Goal: Task Accomplishment & Management: Manage account settings

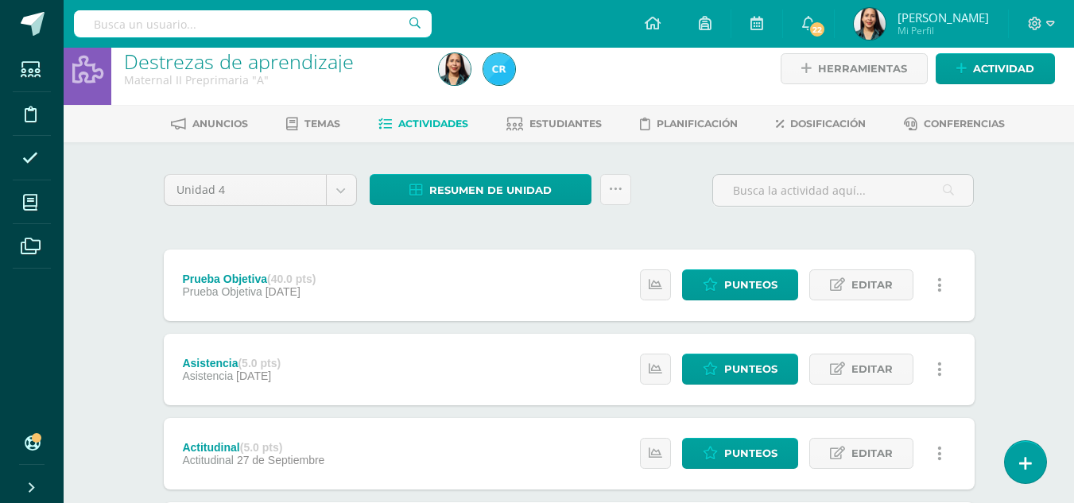
scroll to position [13, 0]
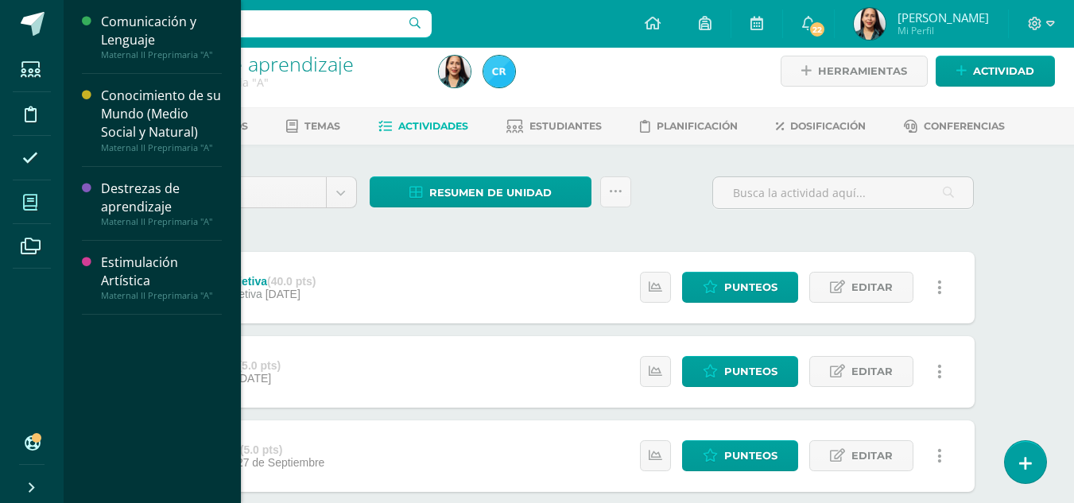
click at [25, 199] on icon at bounding box center [30, 203] width 14 height 16
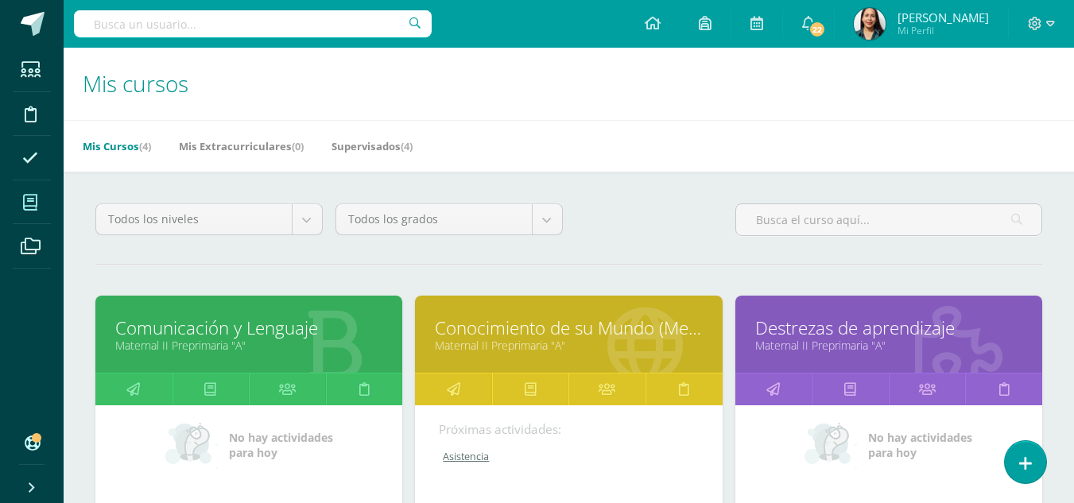
click at [555, 353] on link "Maternal II Preprimaria "A"" at bounding box center [568, 345] width 267 height 15
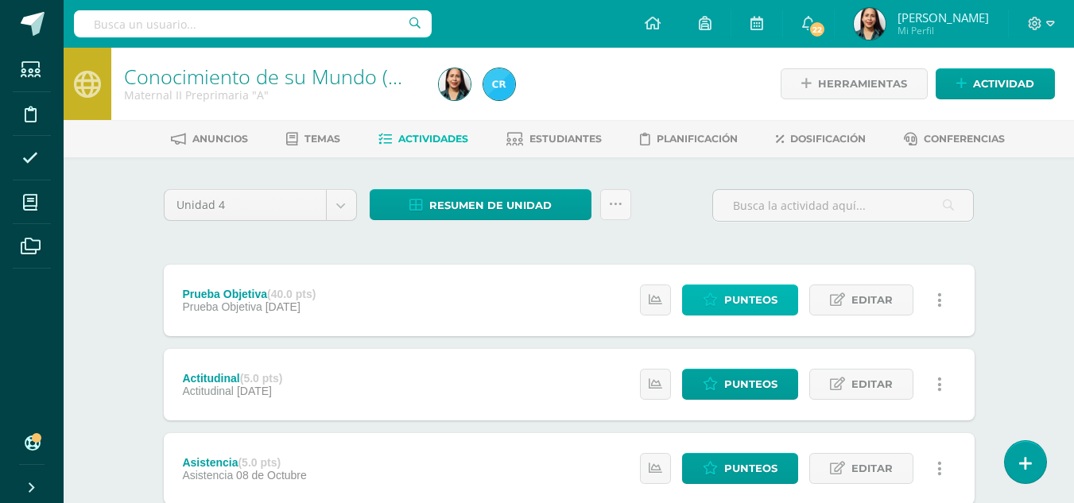
click at [745, 297] on span "Punteos" at bounding box center [750, 299] width 53 height 29
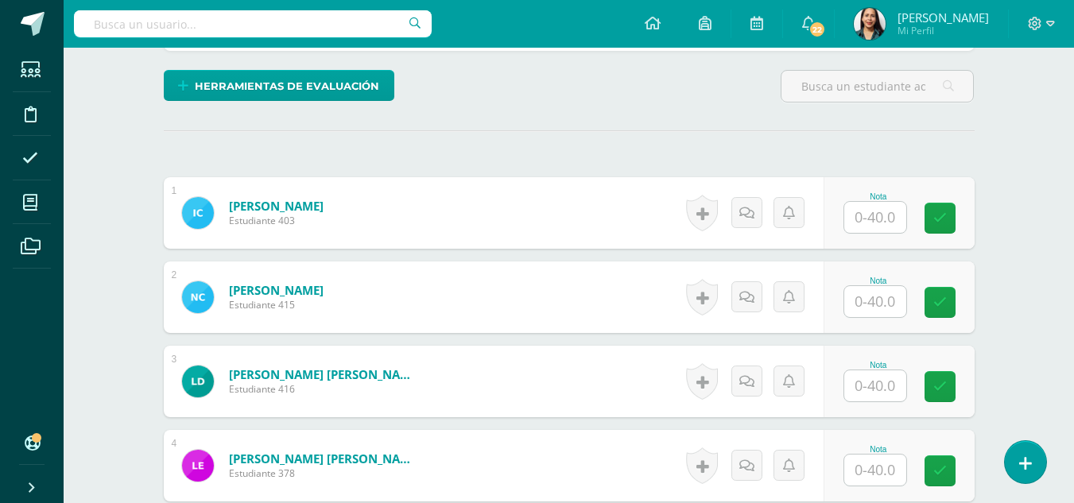
scroll to position [382, 0]
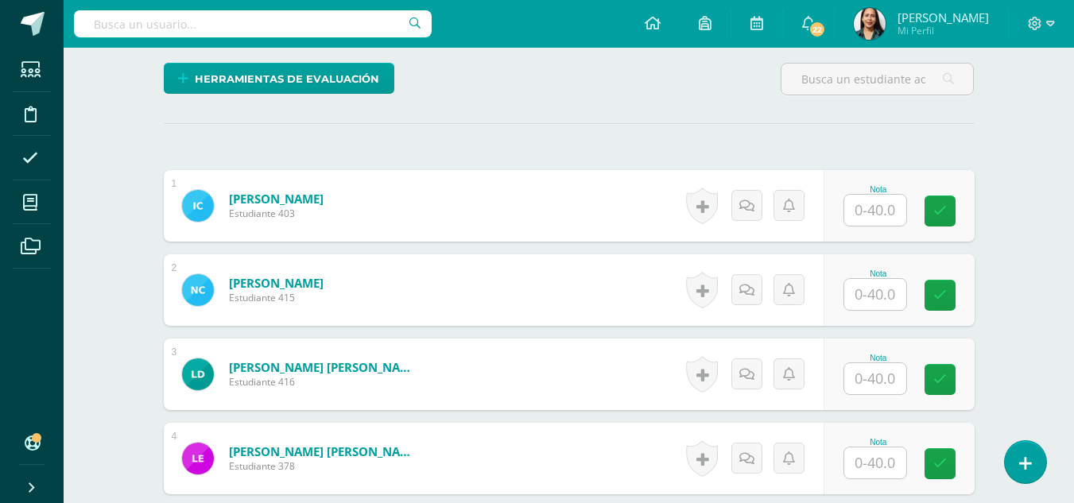
click at [881, 209] on input "text" at bounding box center [875, 210] width 62 height 31
type input "40"
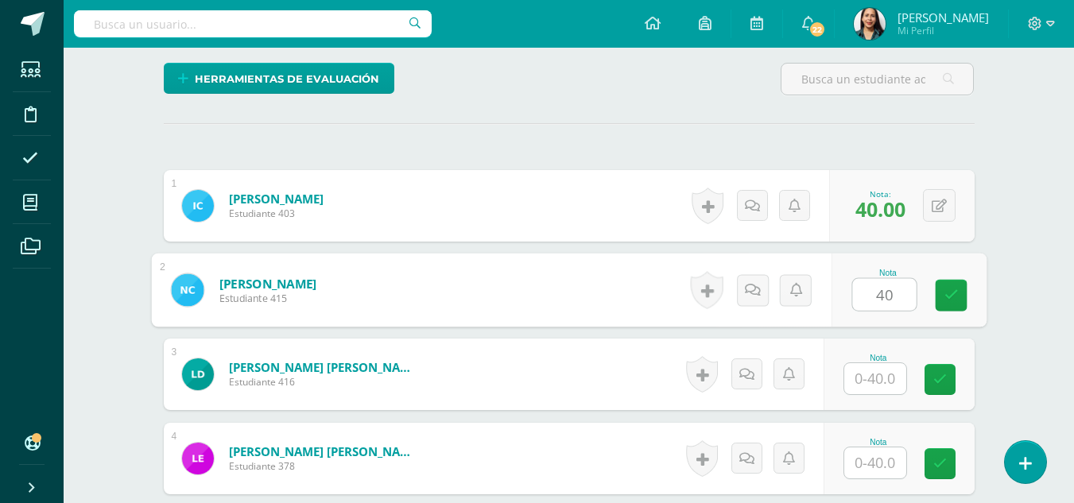
type input "40"
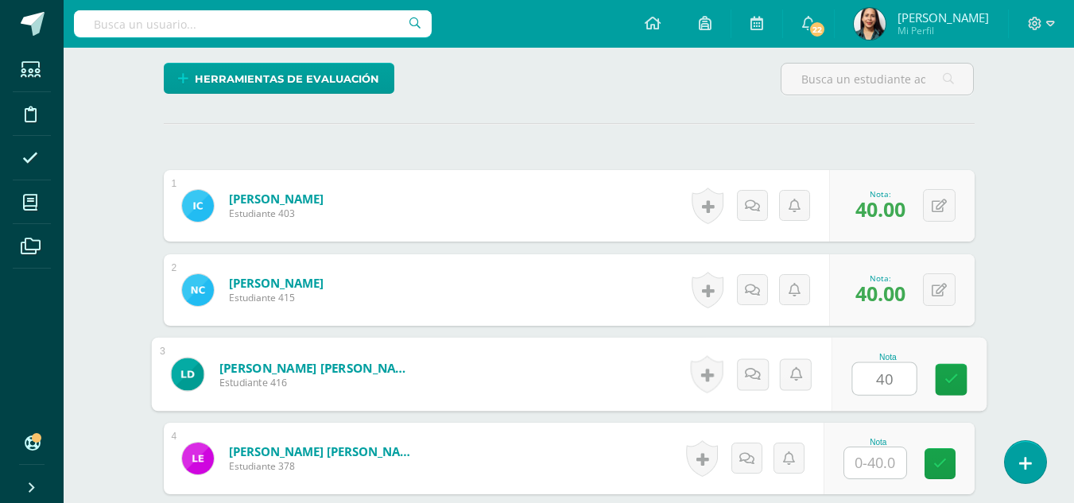
type input "40"
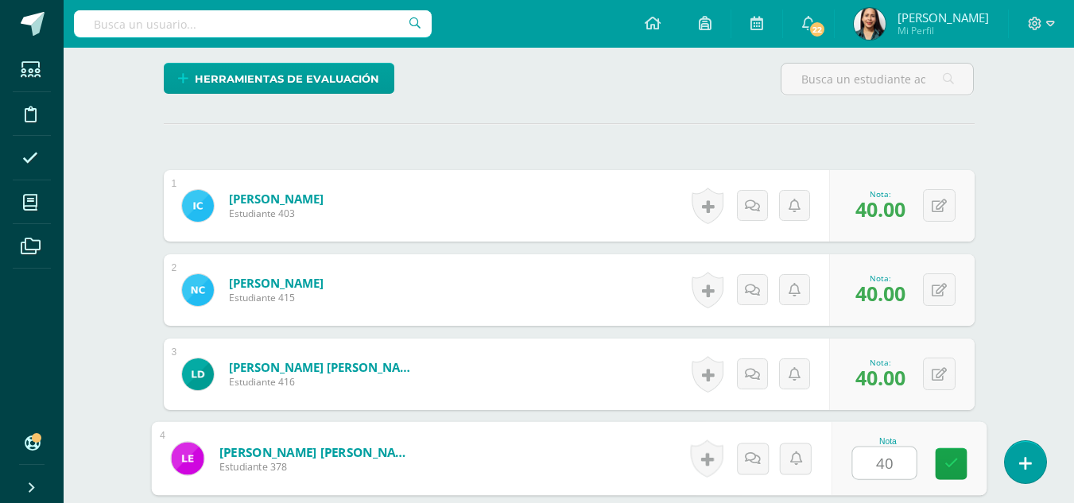
type input "40"
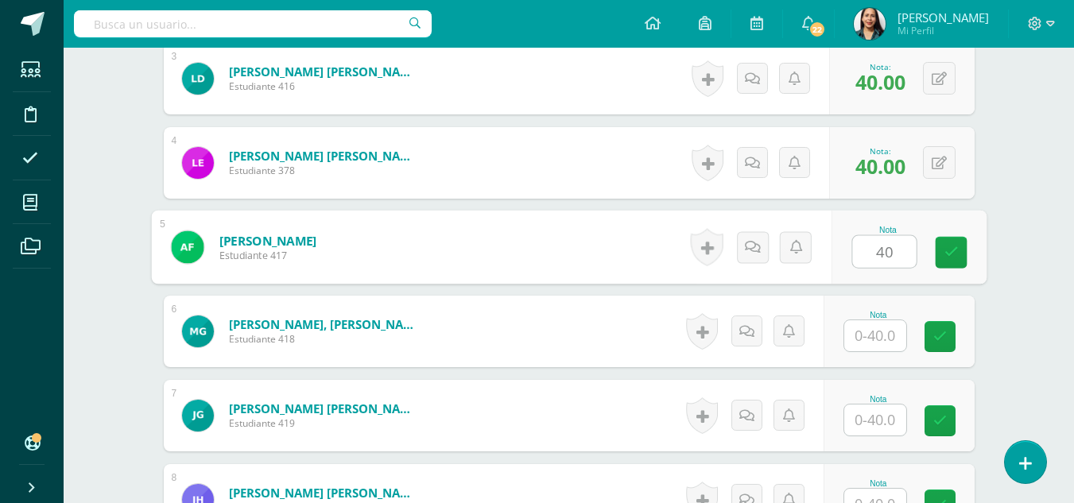
type input "40"
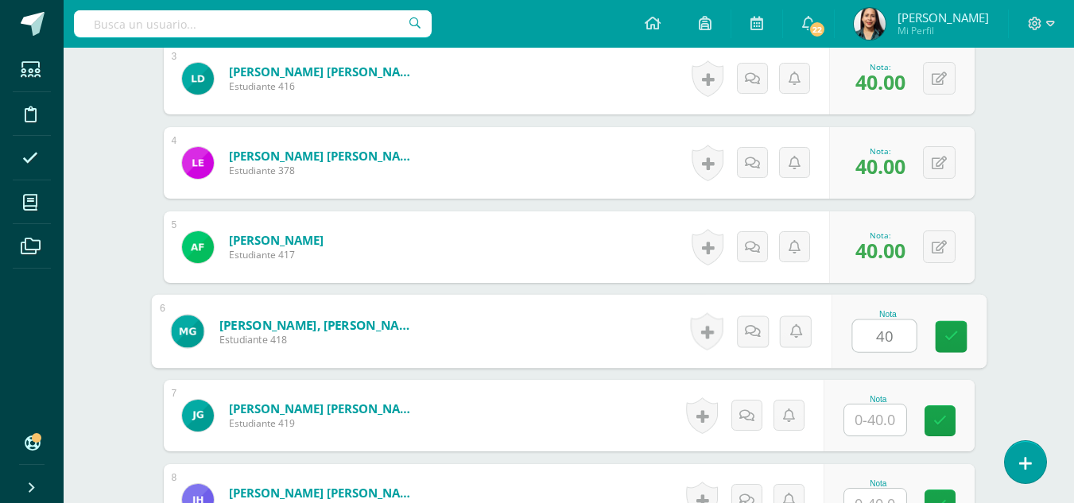
type input "40"
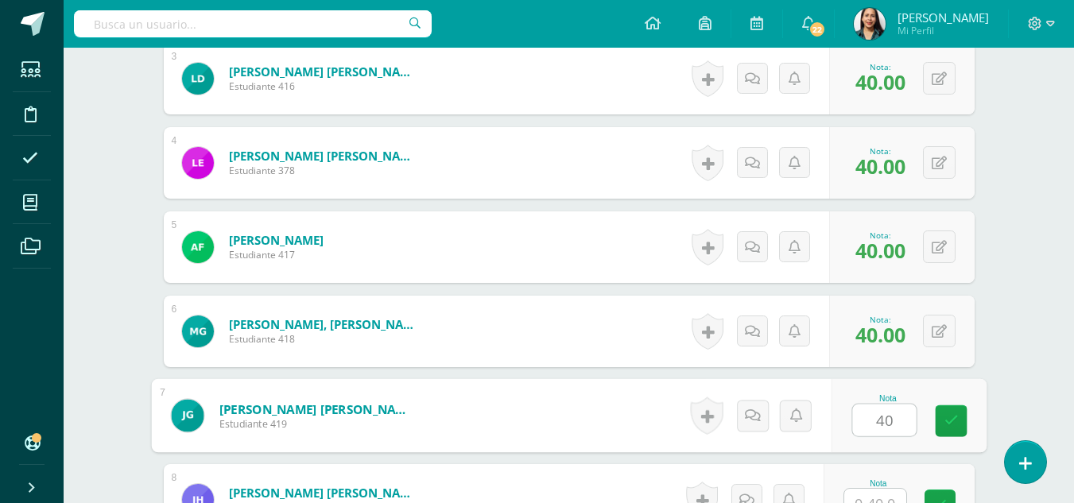
type input "40"
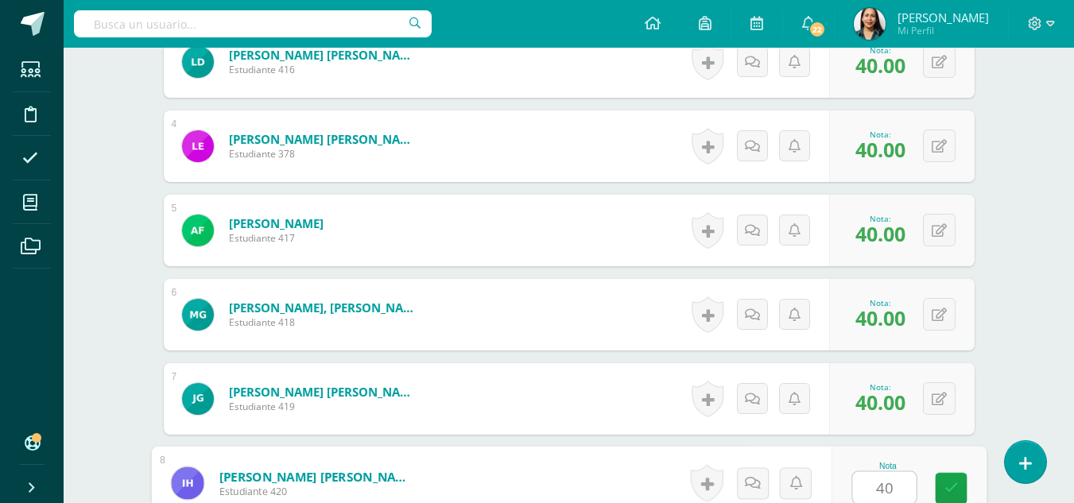
type input "40"
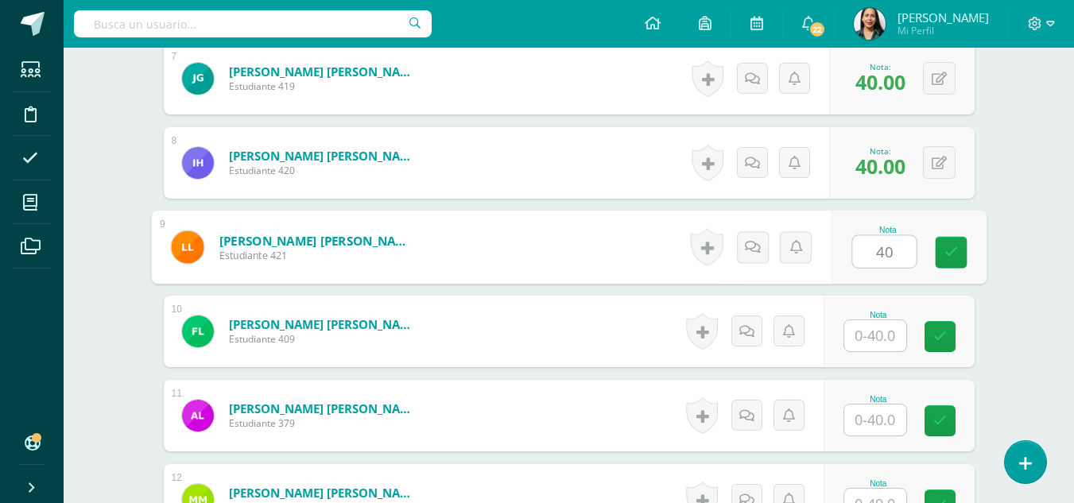
type input "40"
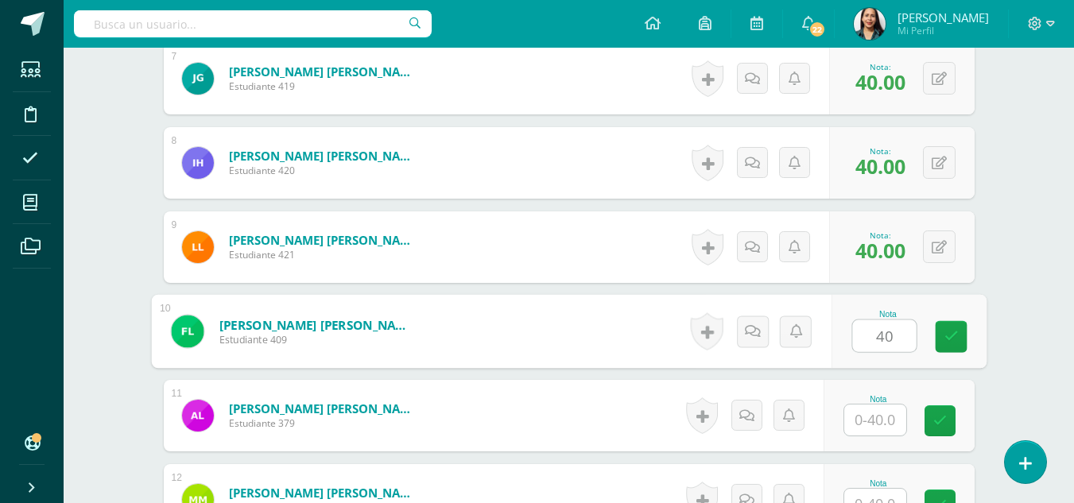
type input "40"
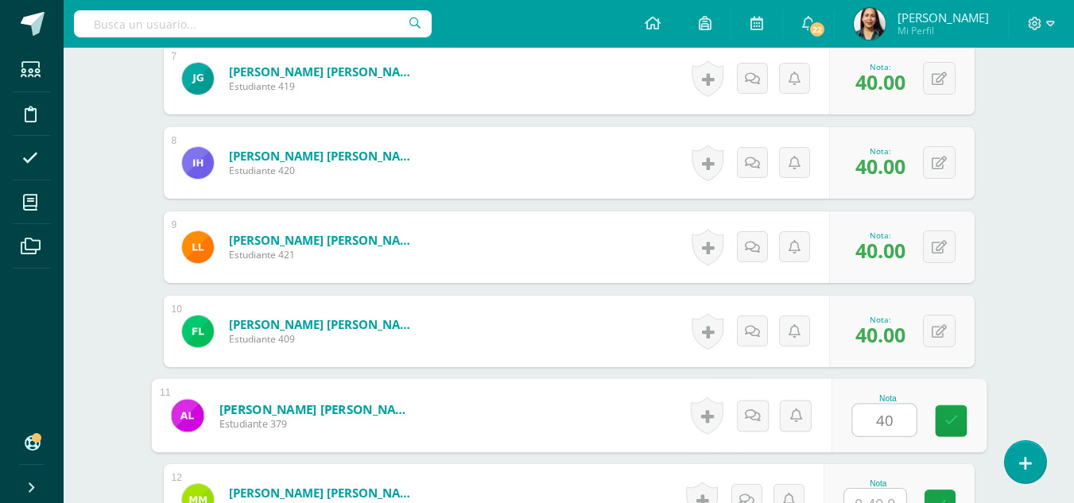
type input "40"
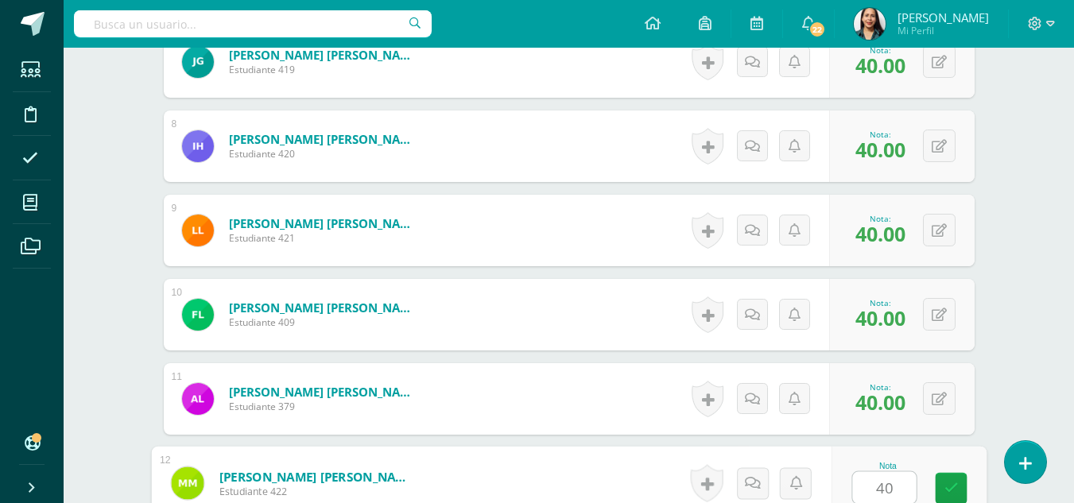
type input "40"
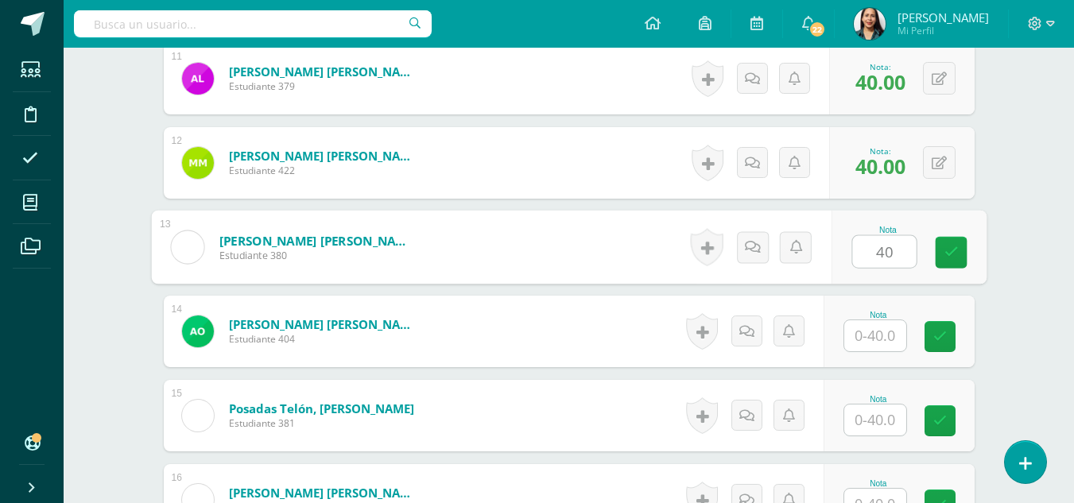
type input "40"
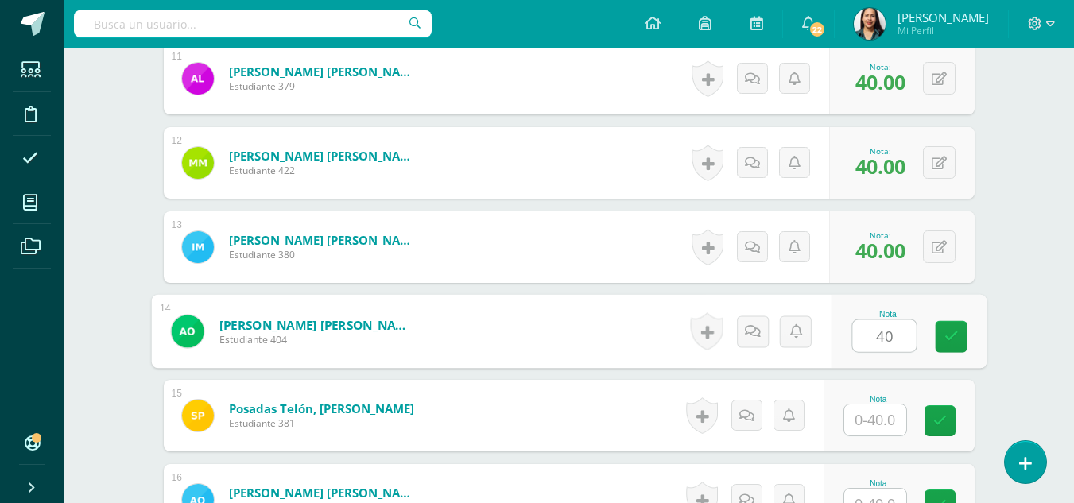
type input "40"
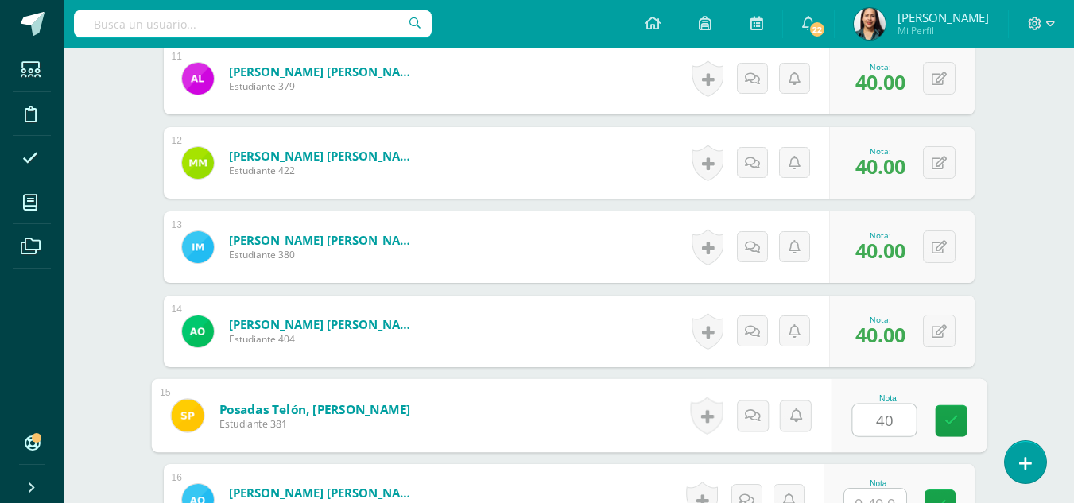
type input "40"
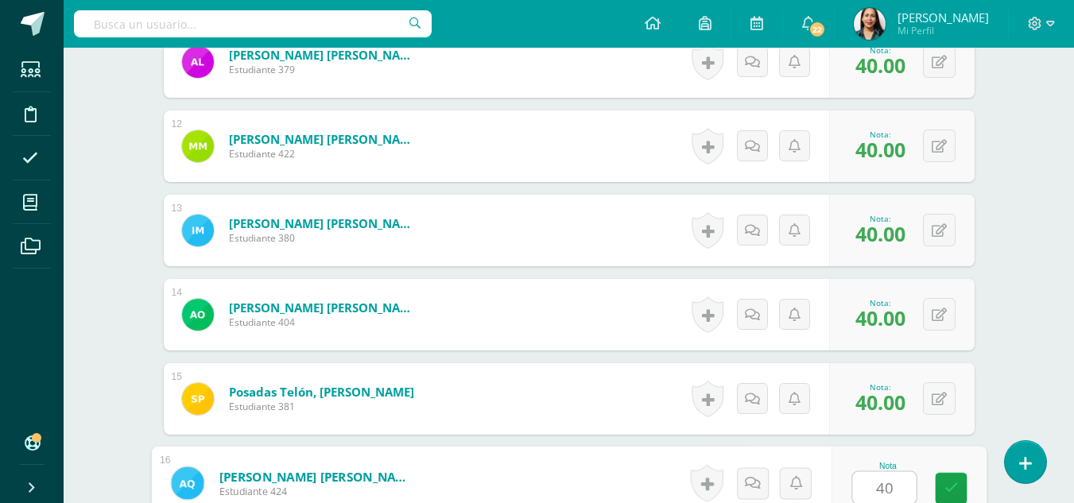
type input "40"
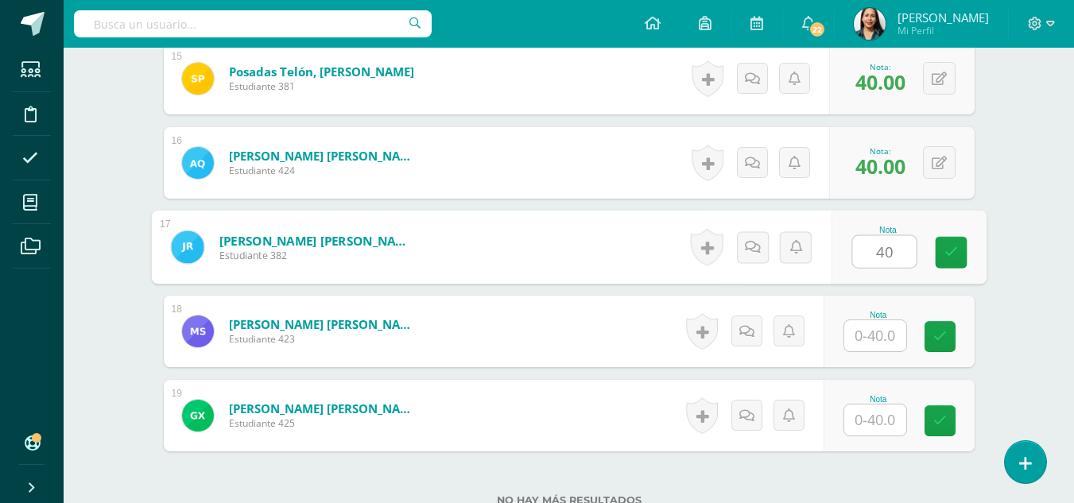
type input "40"
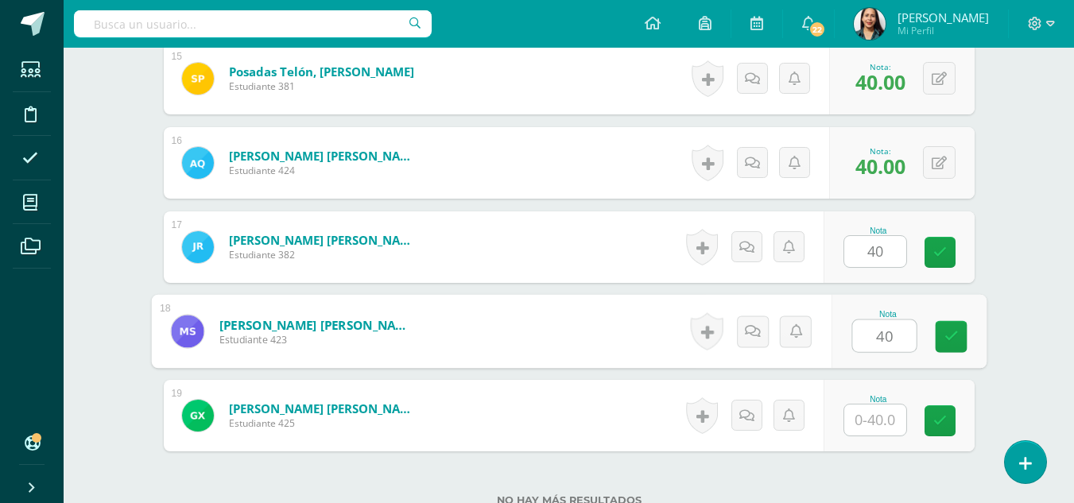
type input "40"
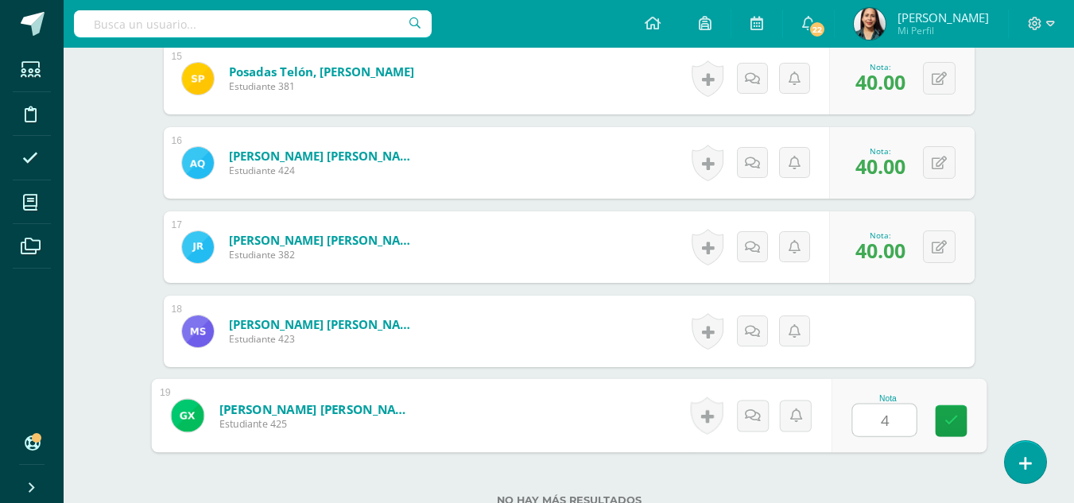
type input "40"
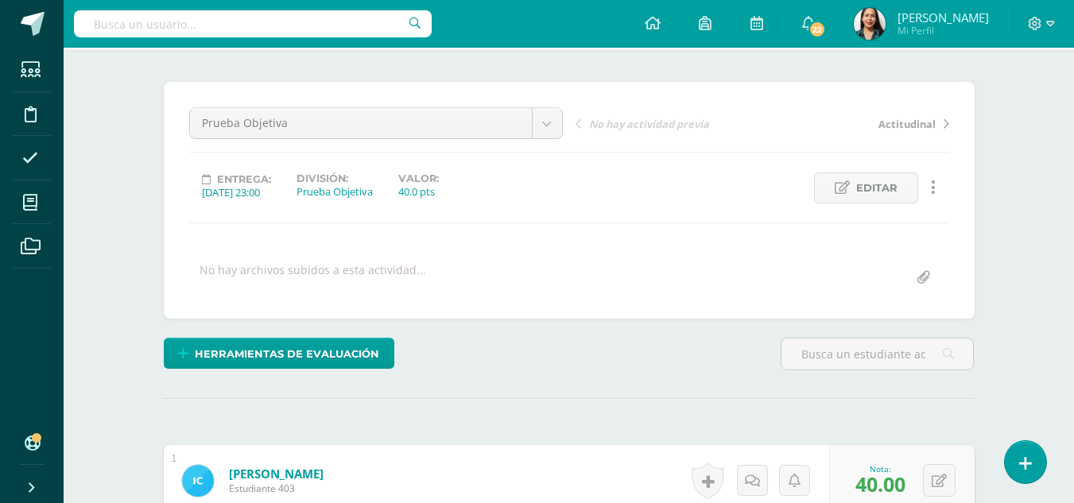
scroll to position [0, 0]
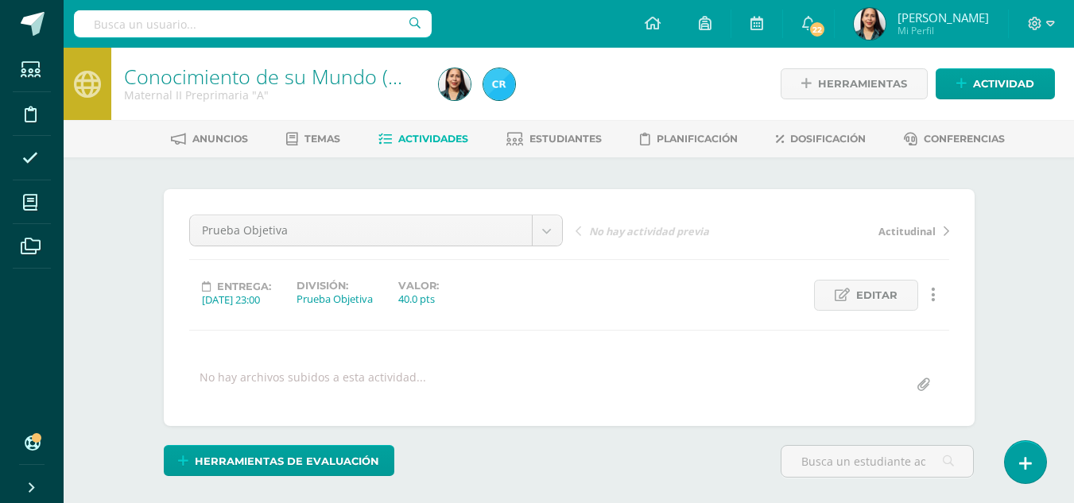
click at [433, 134] on span "Actividades" at bounding box center [433, 139] width 70 height 12
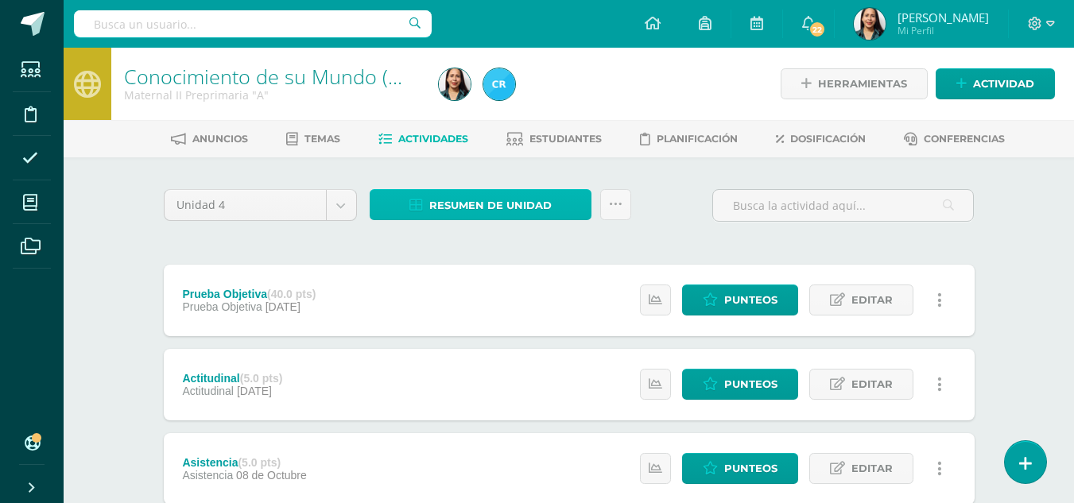
click at [536, 203] on span "Resumen de unidad" at bounding box center [490, 205] width 122 height 29
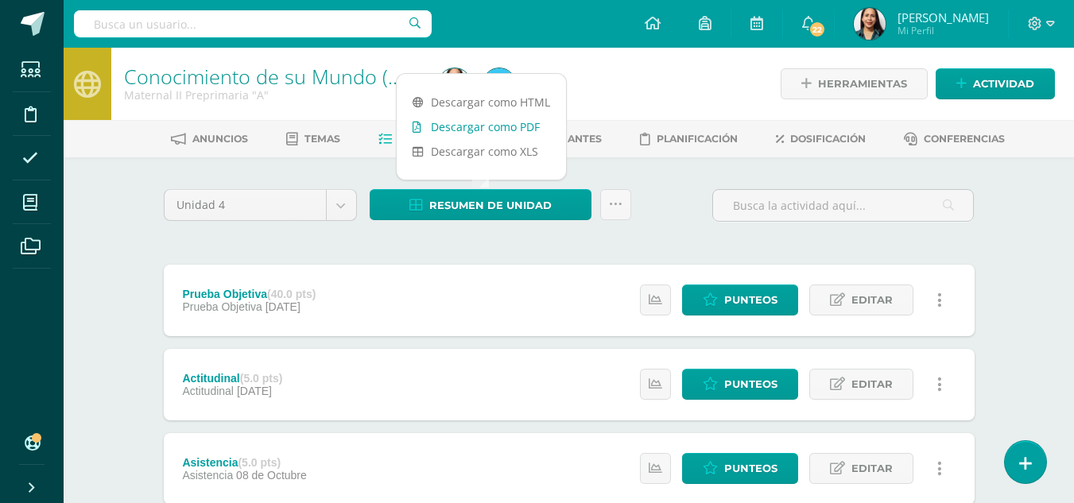
click at [520, 123] on link "Descargar como PDF" at bounding box center [481, 126] width 169 height 25
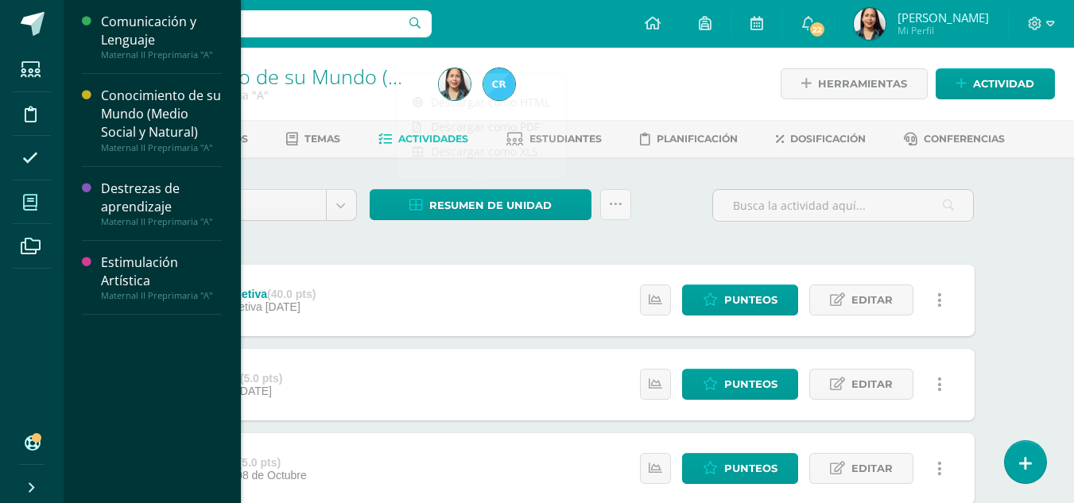
click at [31, 202] on icon at bounding box center [30, 203] width 14 height 16
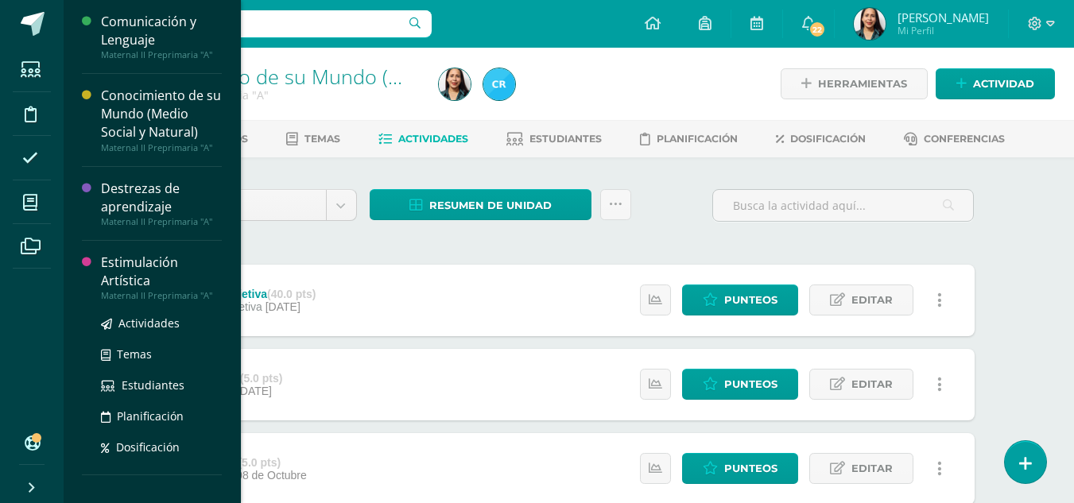
click at [130, 258] on div "Estimulación Artística" at bounding box center [161, 272] width 121 height 37
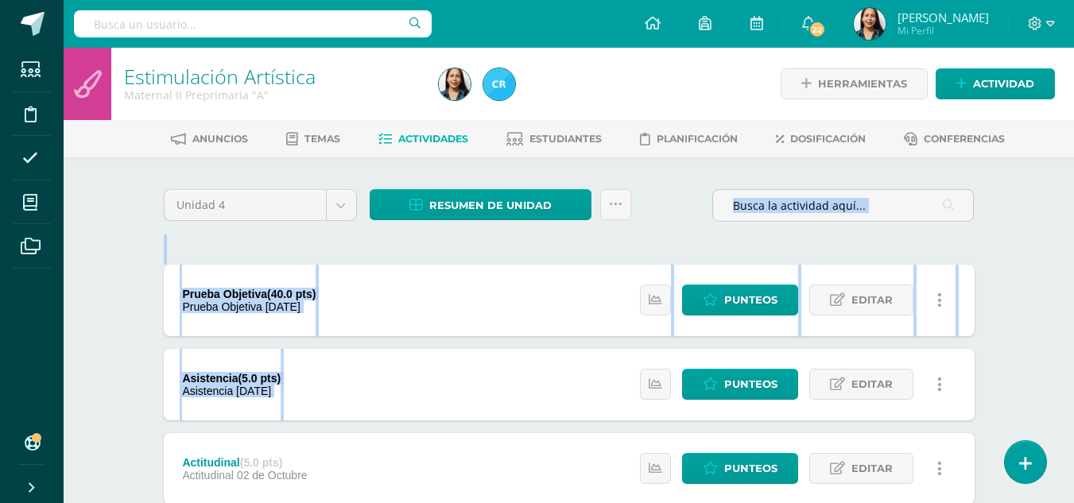
drag, startPoint x: 552, startPoint y: 374, endPoint x: 585, endPoint y: 180, distance: 197.4
click at [490, 330] on div "Prueba Objetiva (40.0 pts) Prueba Objetiva 29 de Octubre Estatus de Actividad: …" at bounding box center [569, 301] width 811 height 72
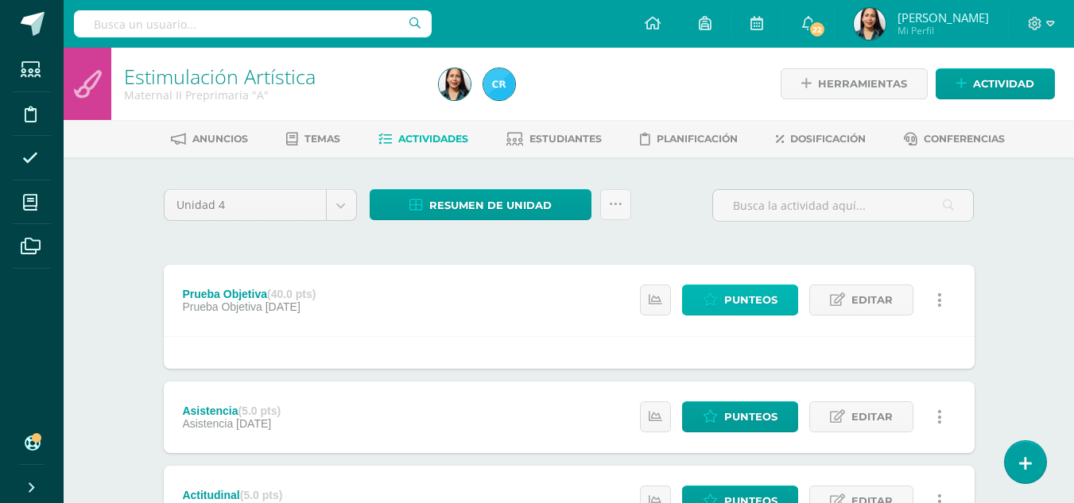
click at [750, 307] on span "Punteos" at bounding box center [750, 299] width 53 height 29
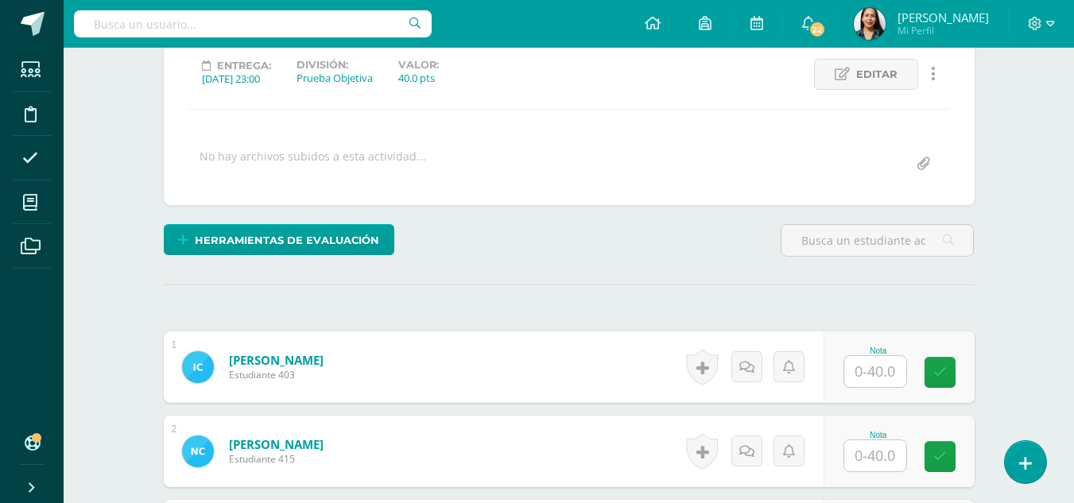
scroll to position [222, 0]
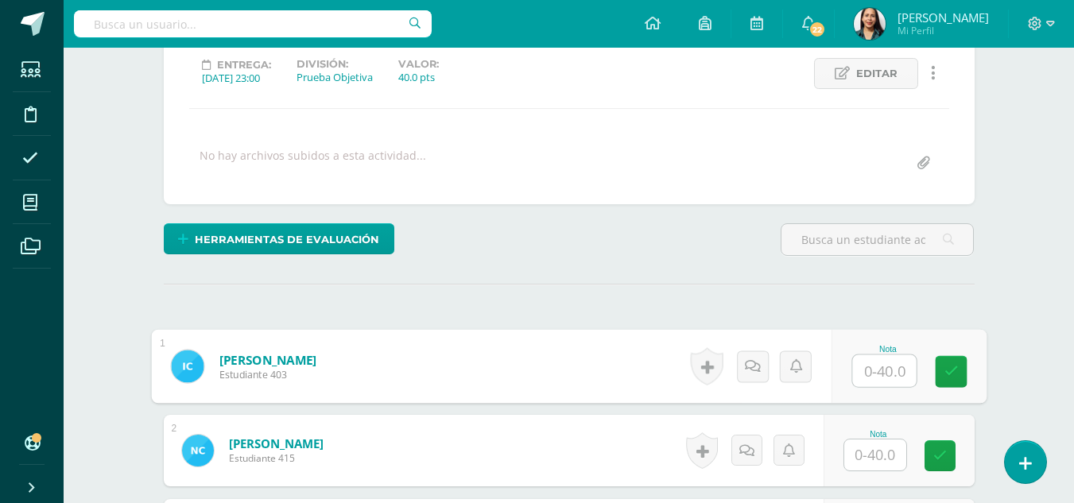
click at [877, 382] on input "text" at bounding box center [884, 371] width 64 height 32
type input "40"
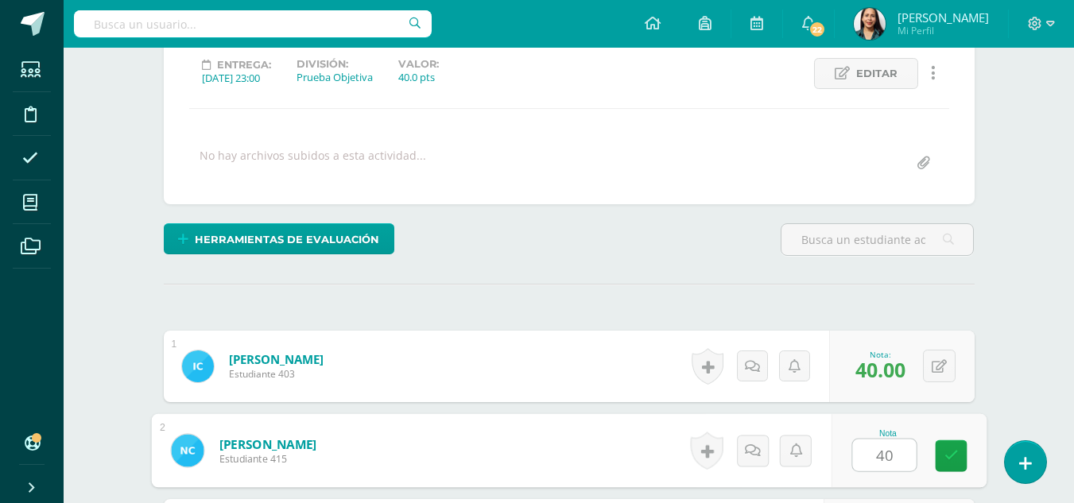
type input "40"
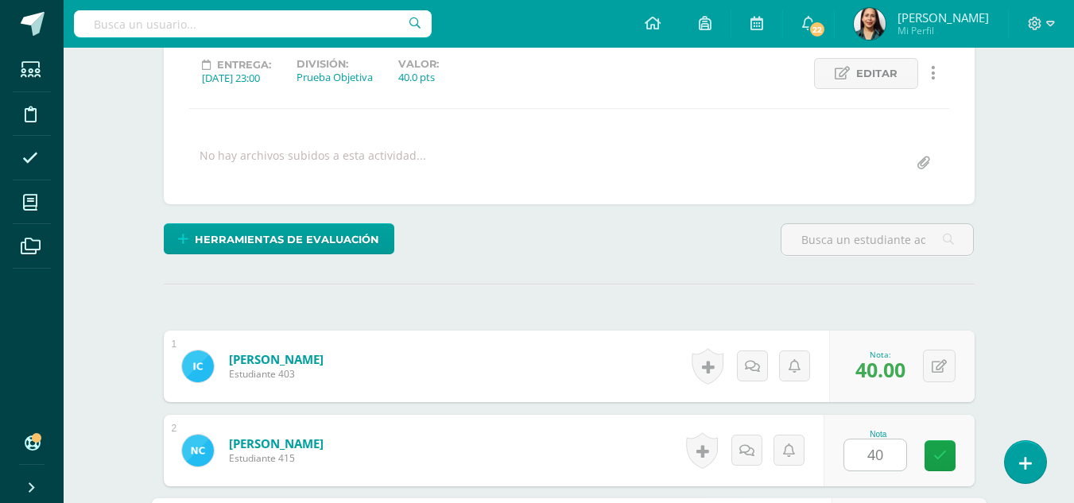
scroll to position [509, 0]
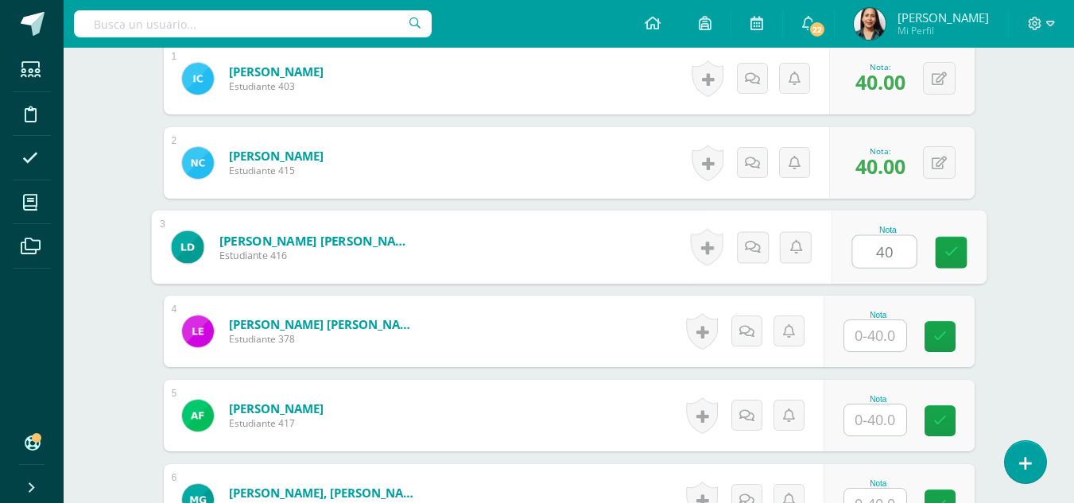
type input "40"
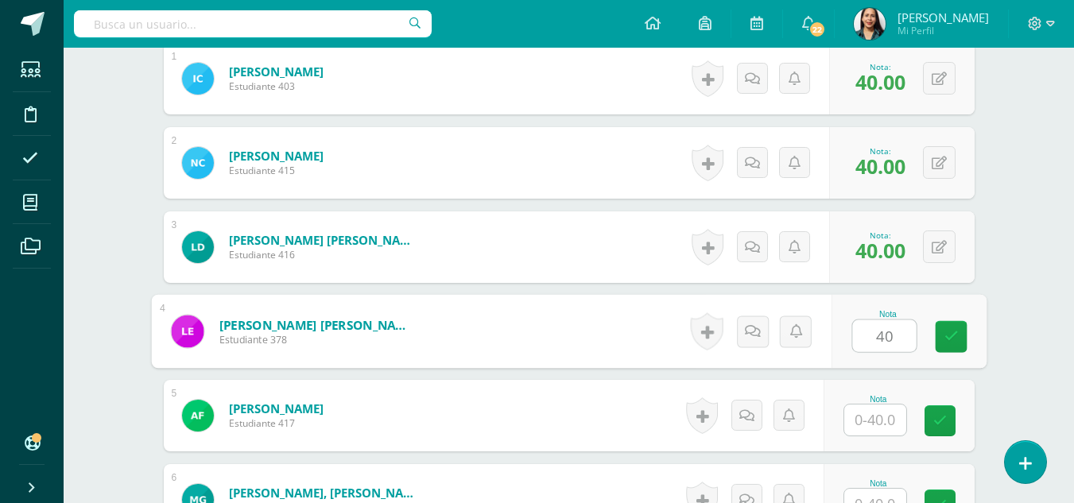
type input "40"
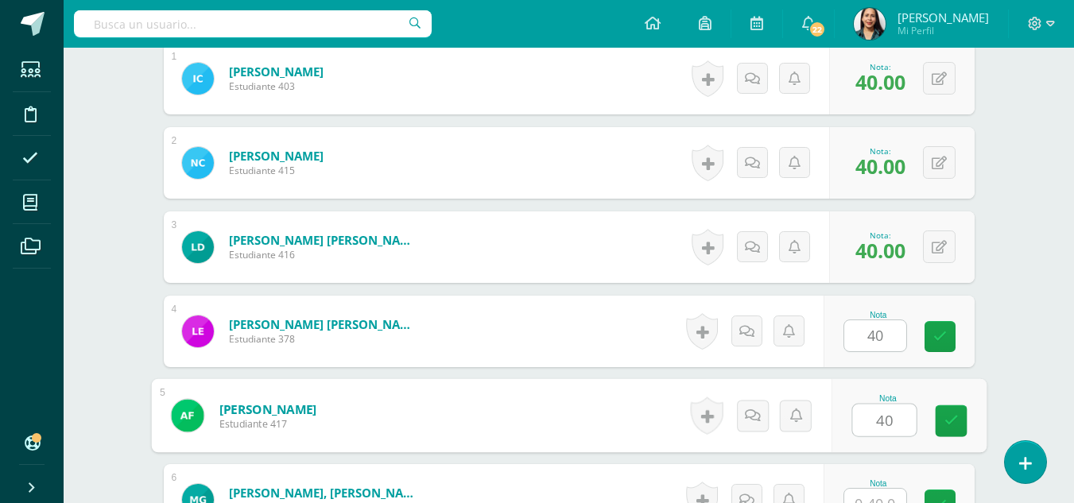
type input "40"
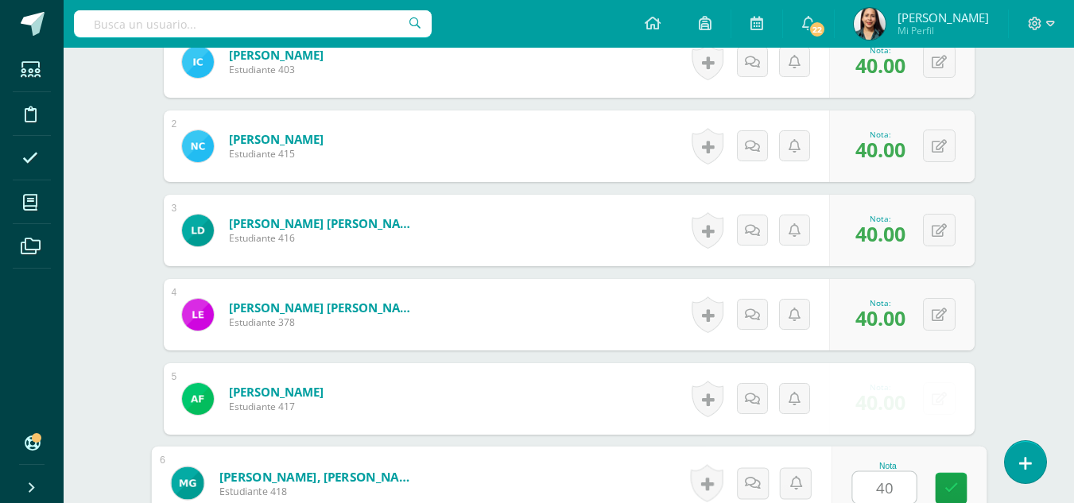
type input "40"
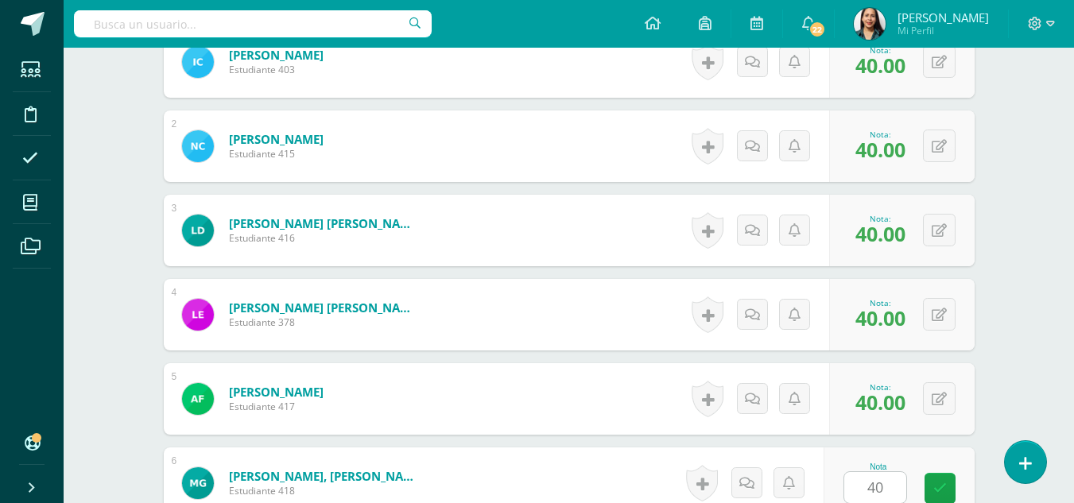
scroll to position [846, 0]
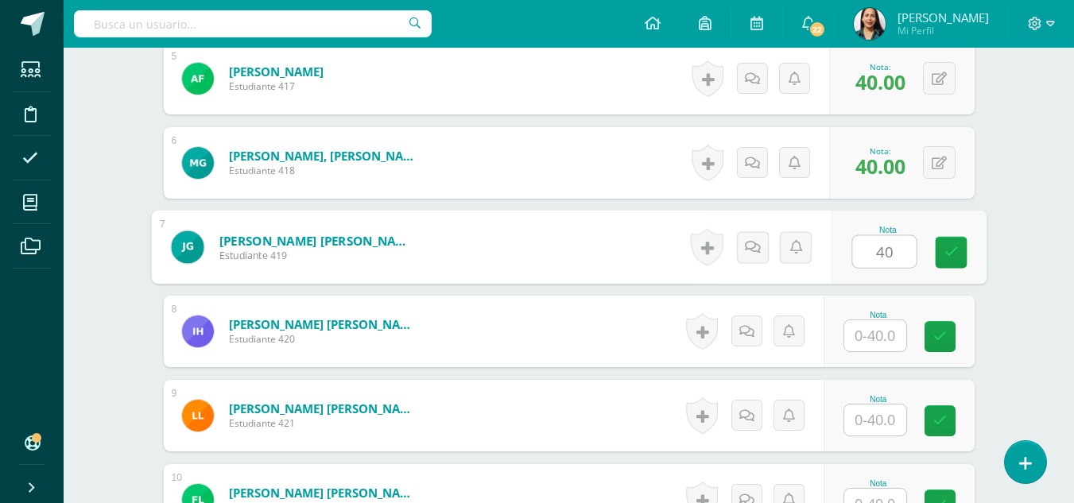
type input "40"
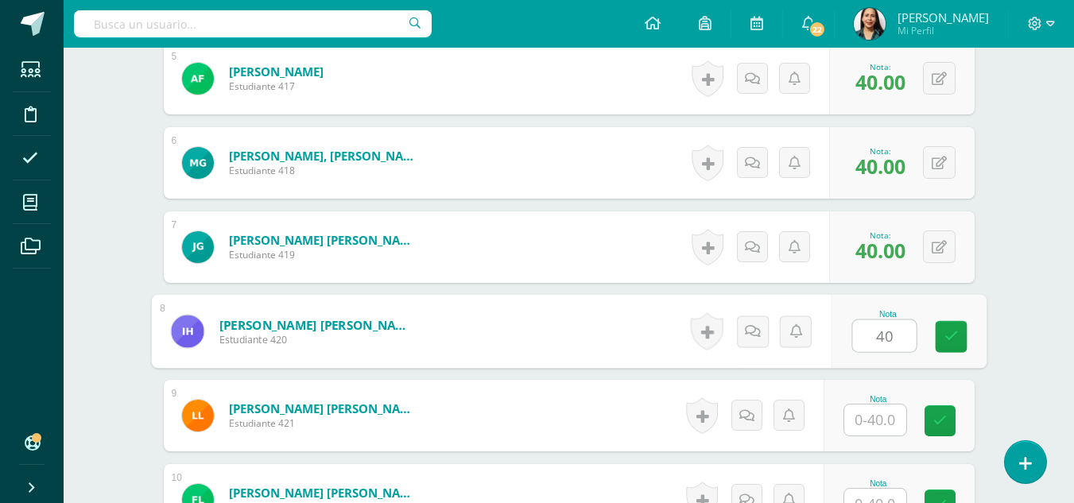
type input "40"
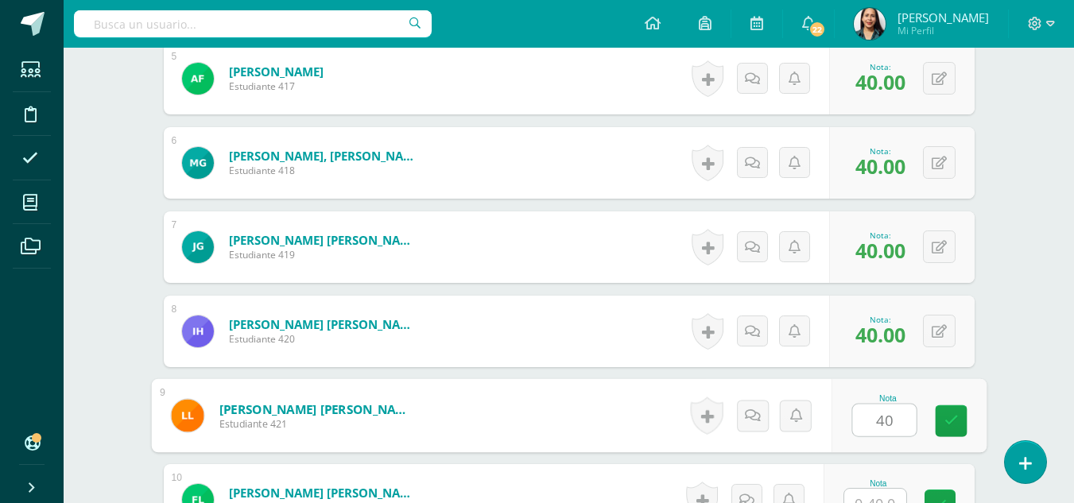
type input "40"
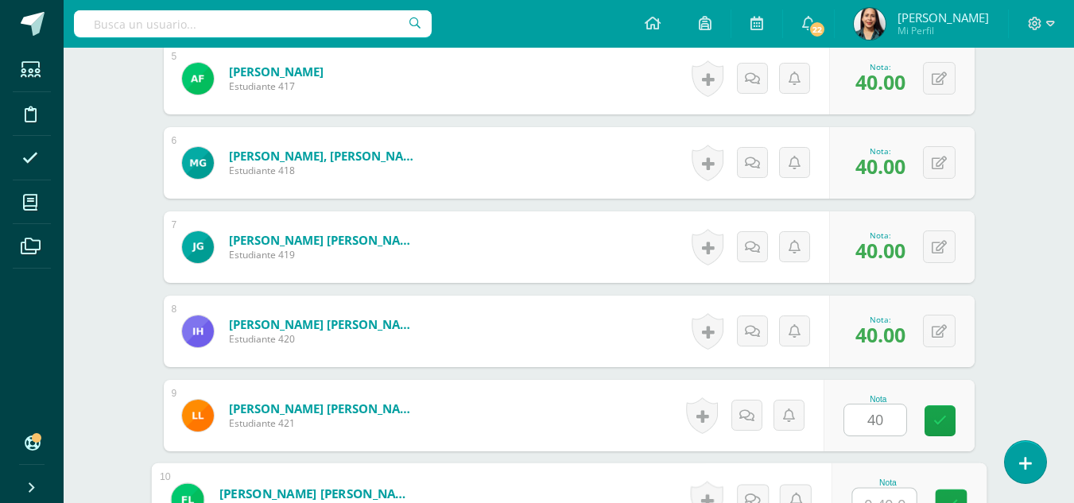
scroll to position [863, 0]
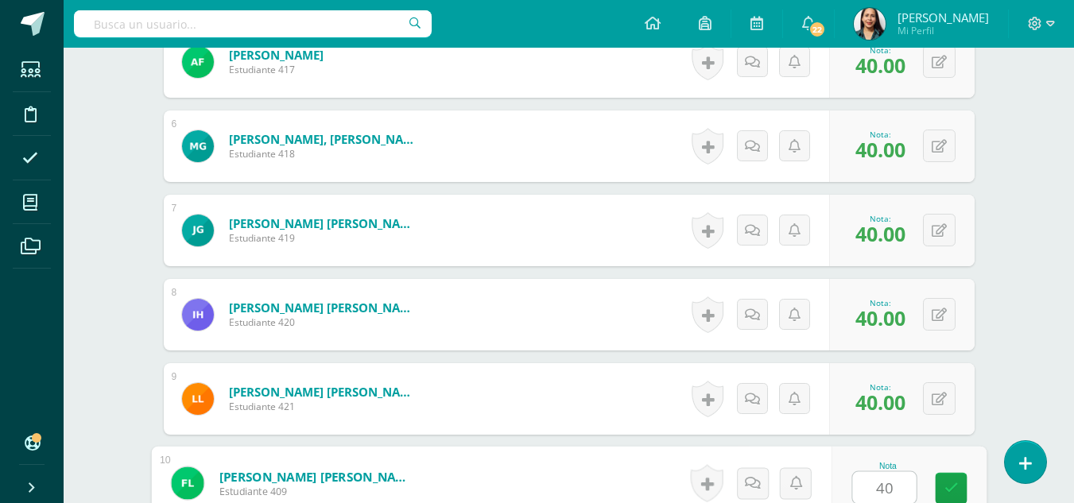
type input "40"
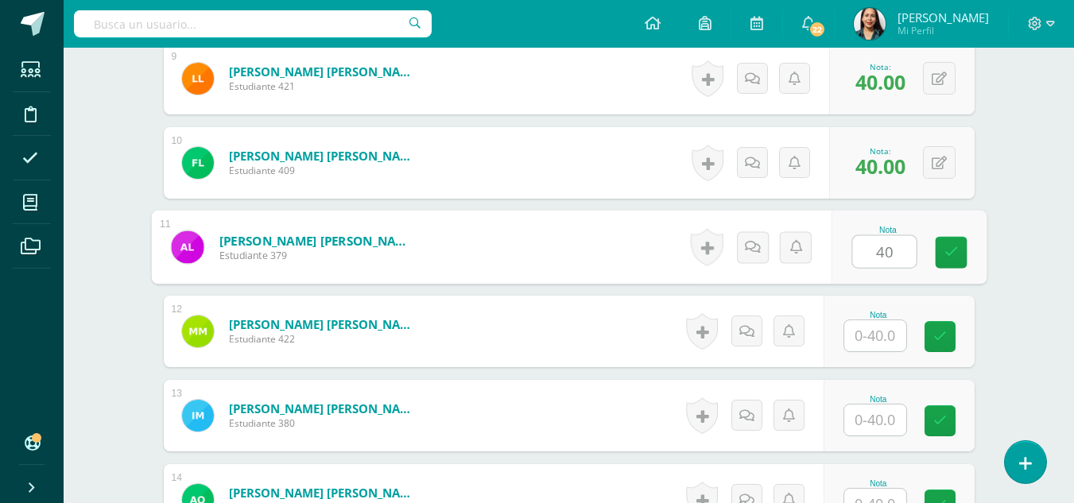
type input "40"
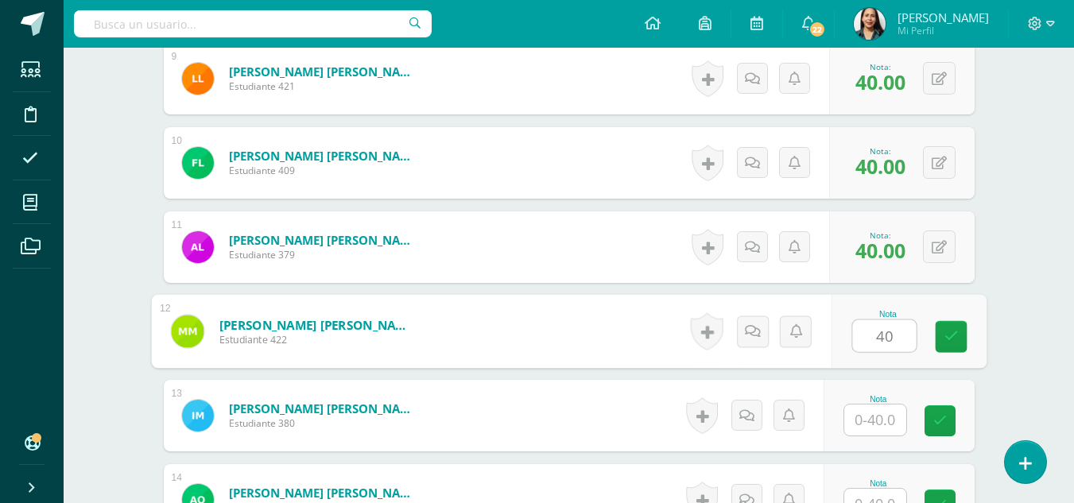
type input "40"
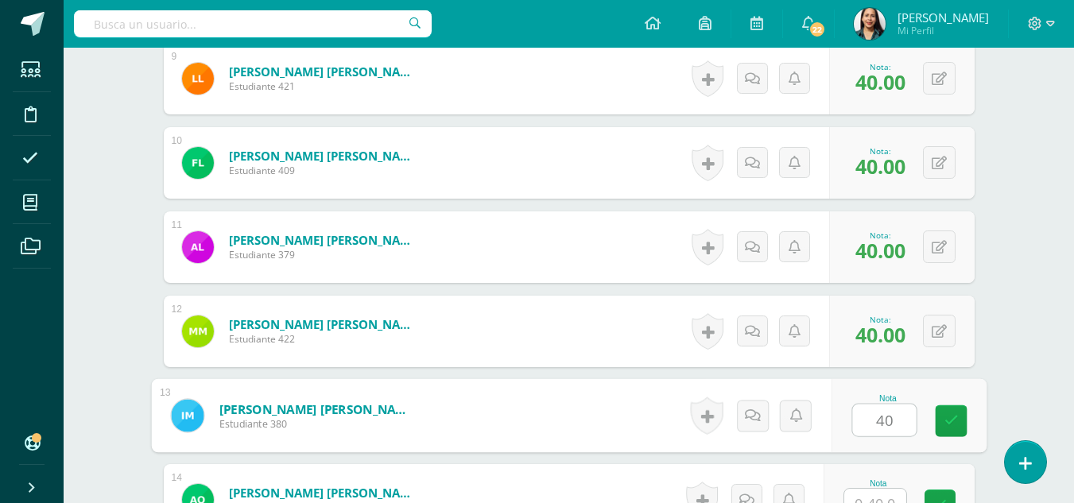
type input "40"
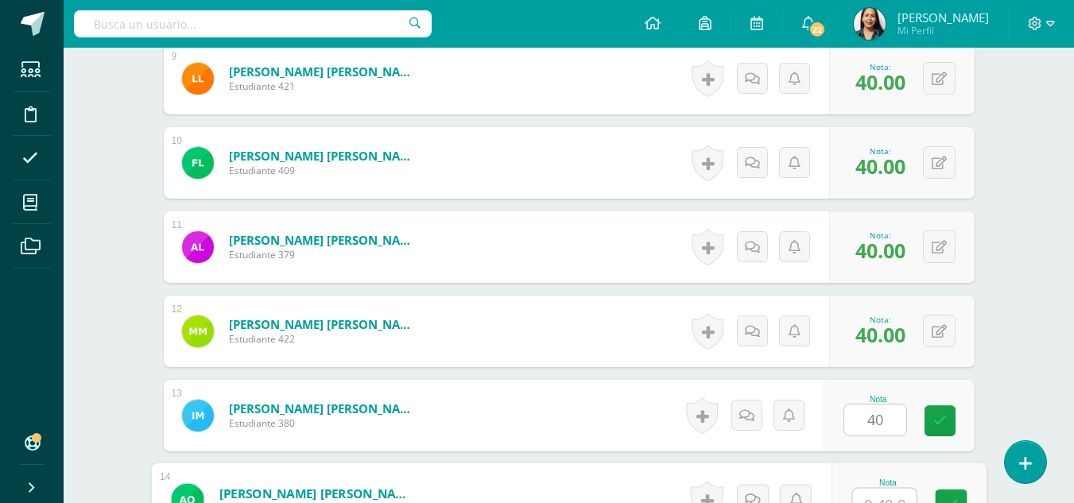
scroll to position [1200, 0]
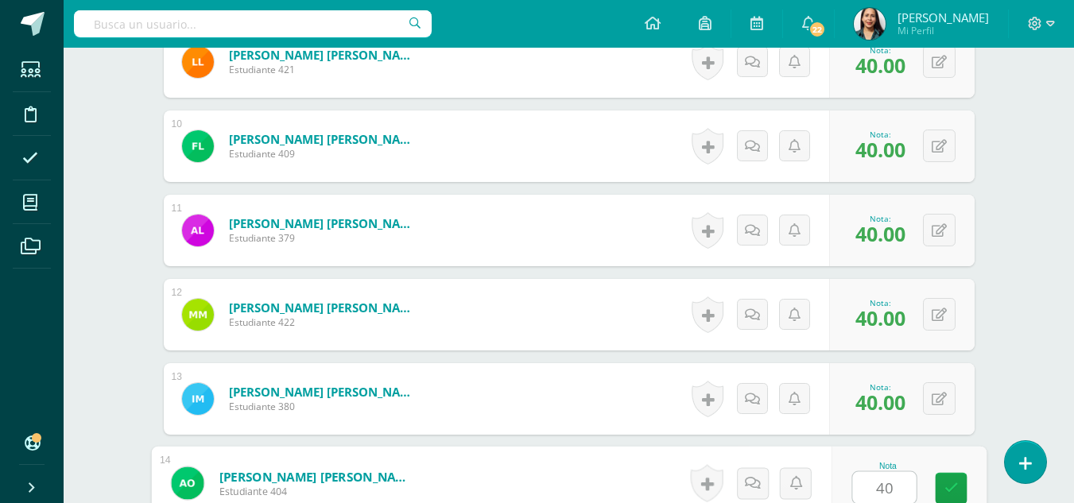
type input "40"
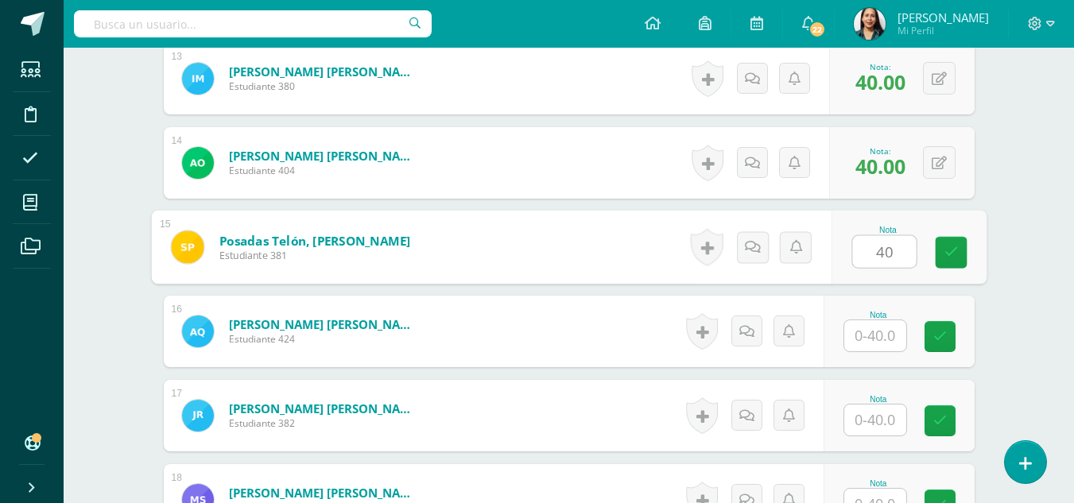
type input "40"
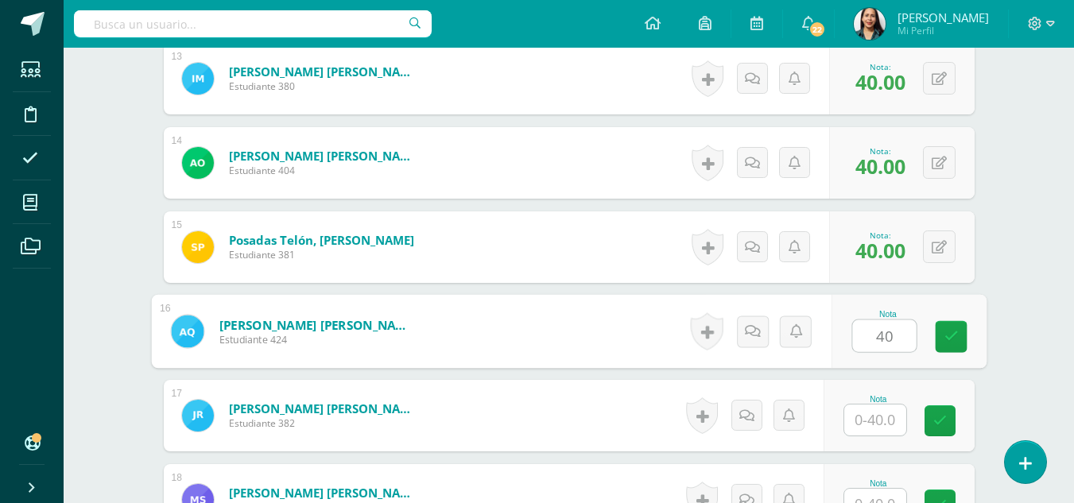
type input "40"
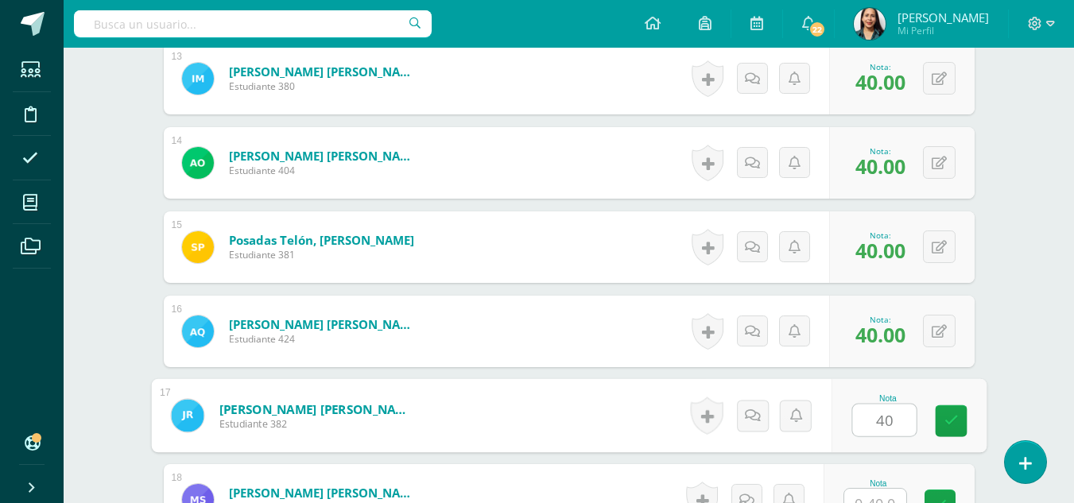
type input "40"
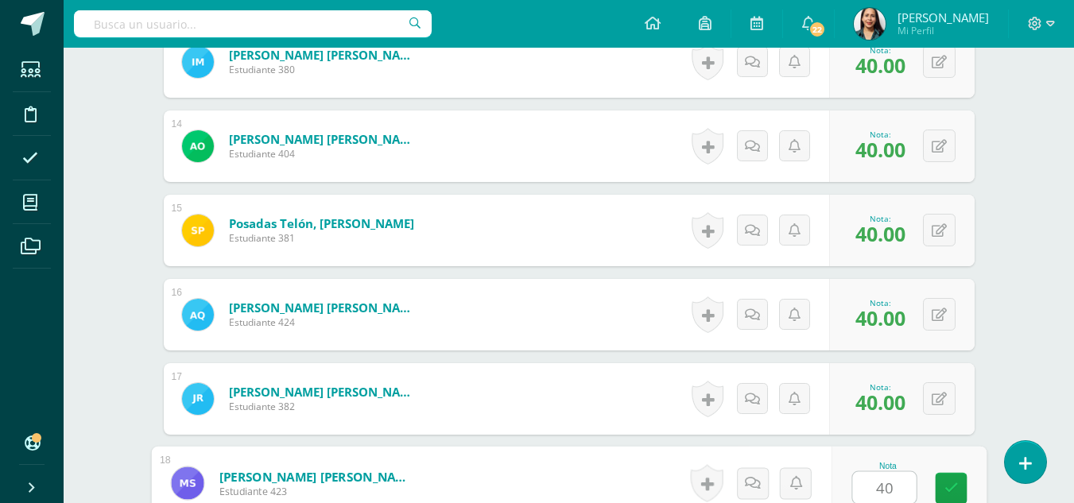
type input "40"
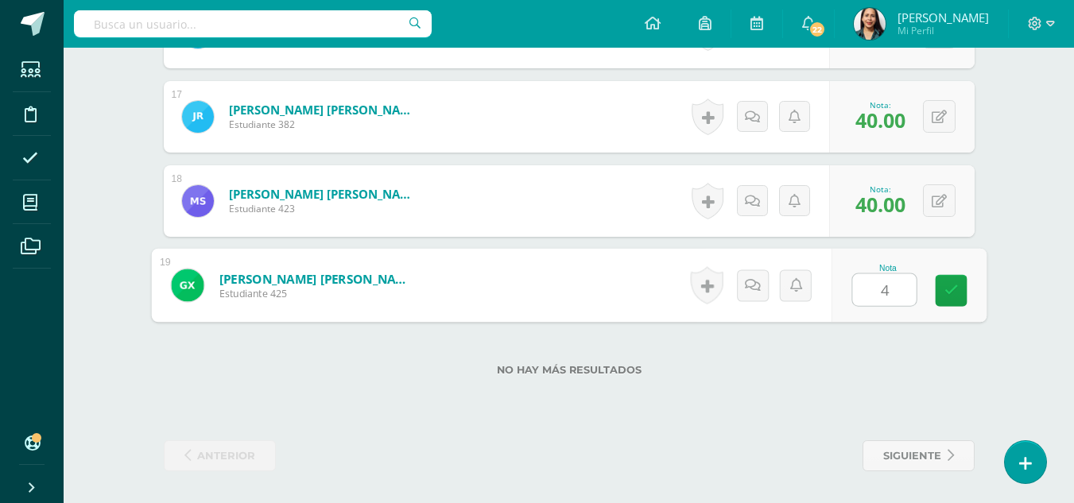
type input "40"
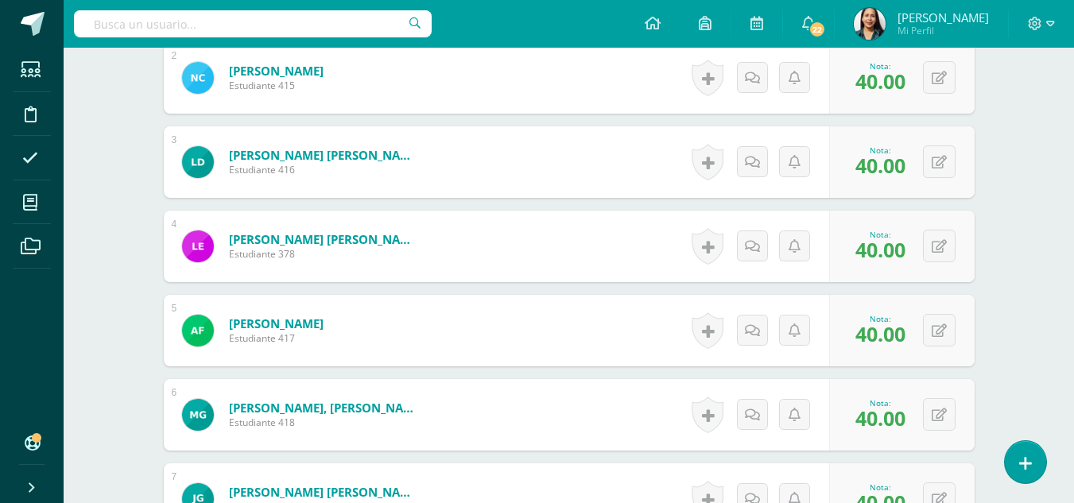
scroll to position [0, 0]
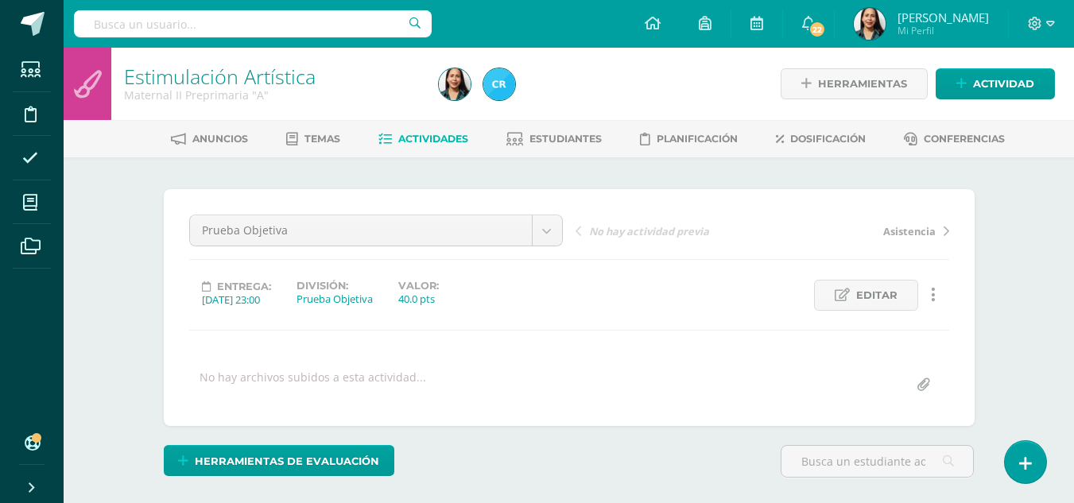
click at [439, 137] on span "Actividades" at bounding box center [433, 139] width 70 height 12
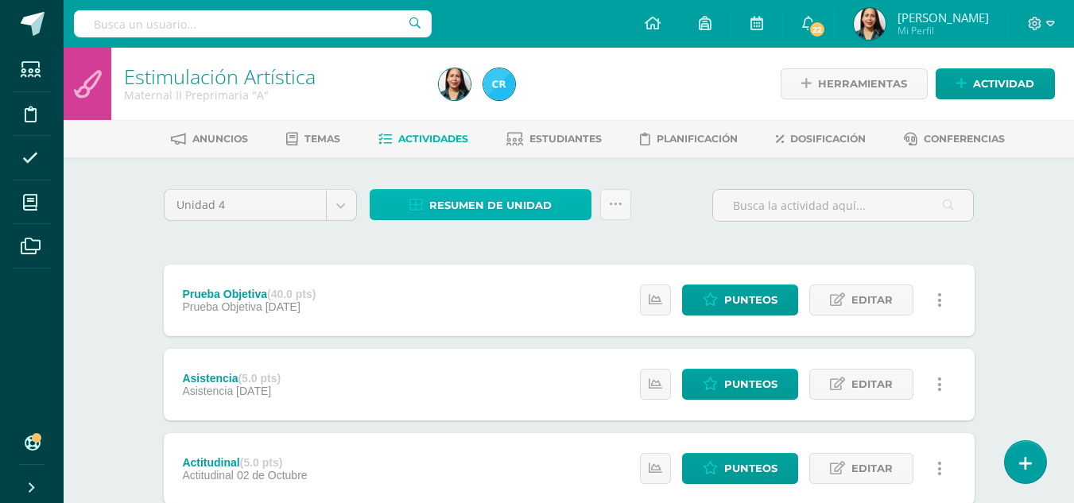
click at [486, 210] on span "Resumen de unidad" at bounding box center [490, 205] width 122 height 29
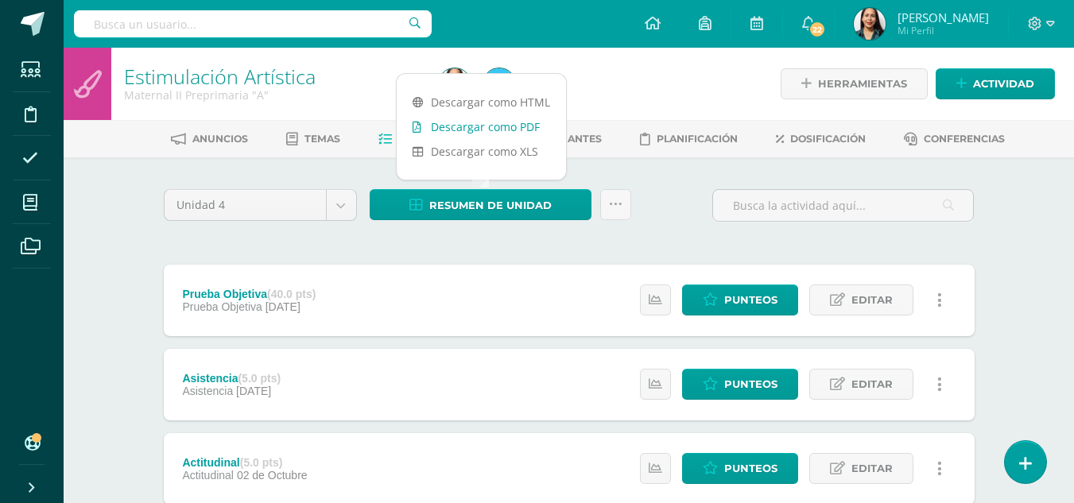
click at [504, 133] on link "Descargar como PDF" at bounding box center [481, 126] width 169 height 25
click at [525, 130] on link "Descargar como PDF" at bounding box center [481, 126] width 169 height 25
